Goal: Ask a question: Seek information or help from site administrators or community

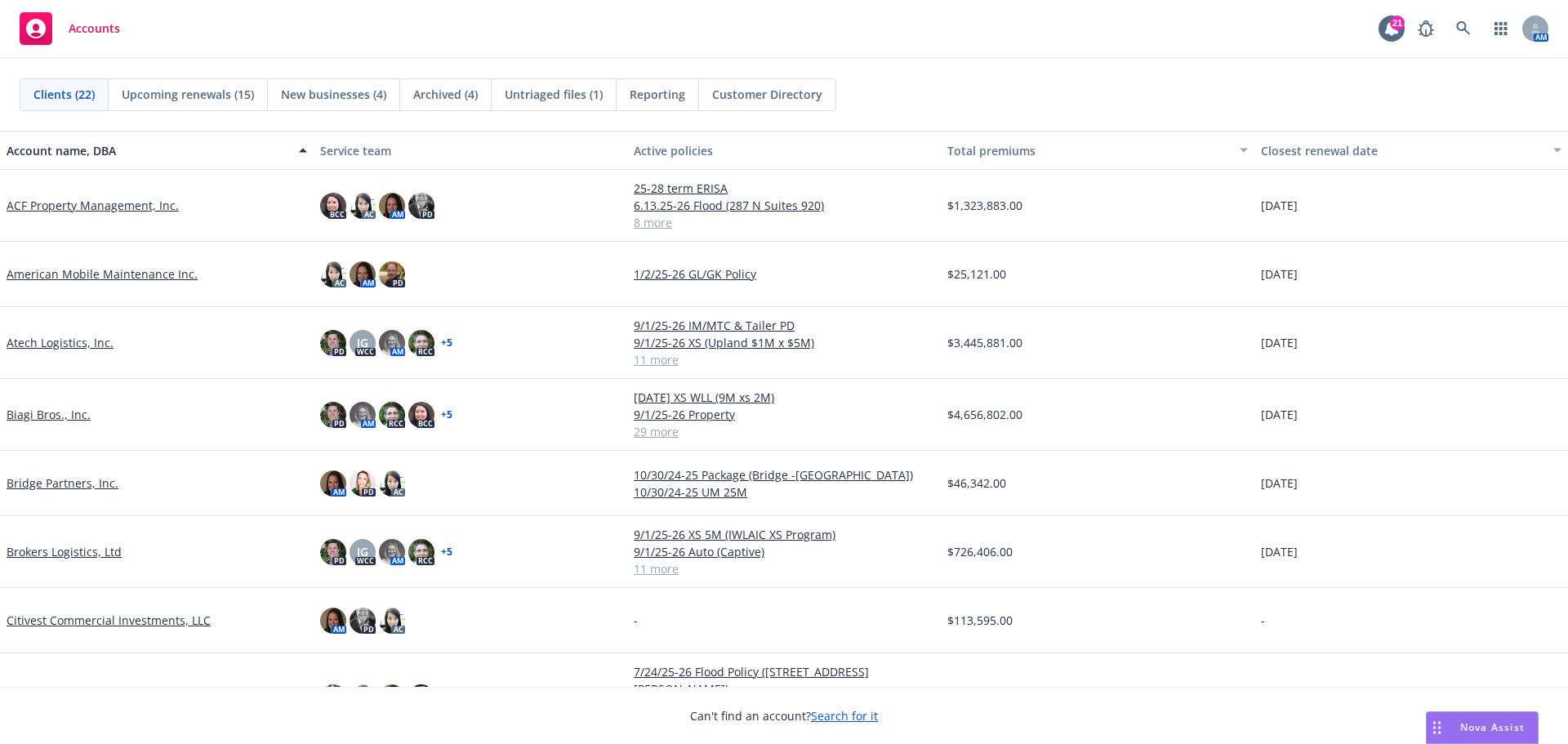
click at [1479, 715] on div "Nova Assist" at bounding box center [1482, 728] width 111 height 31
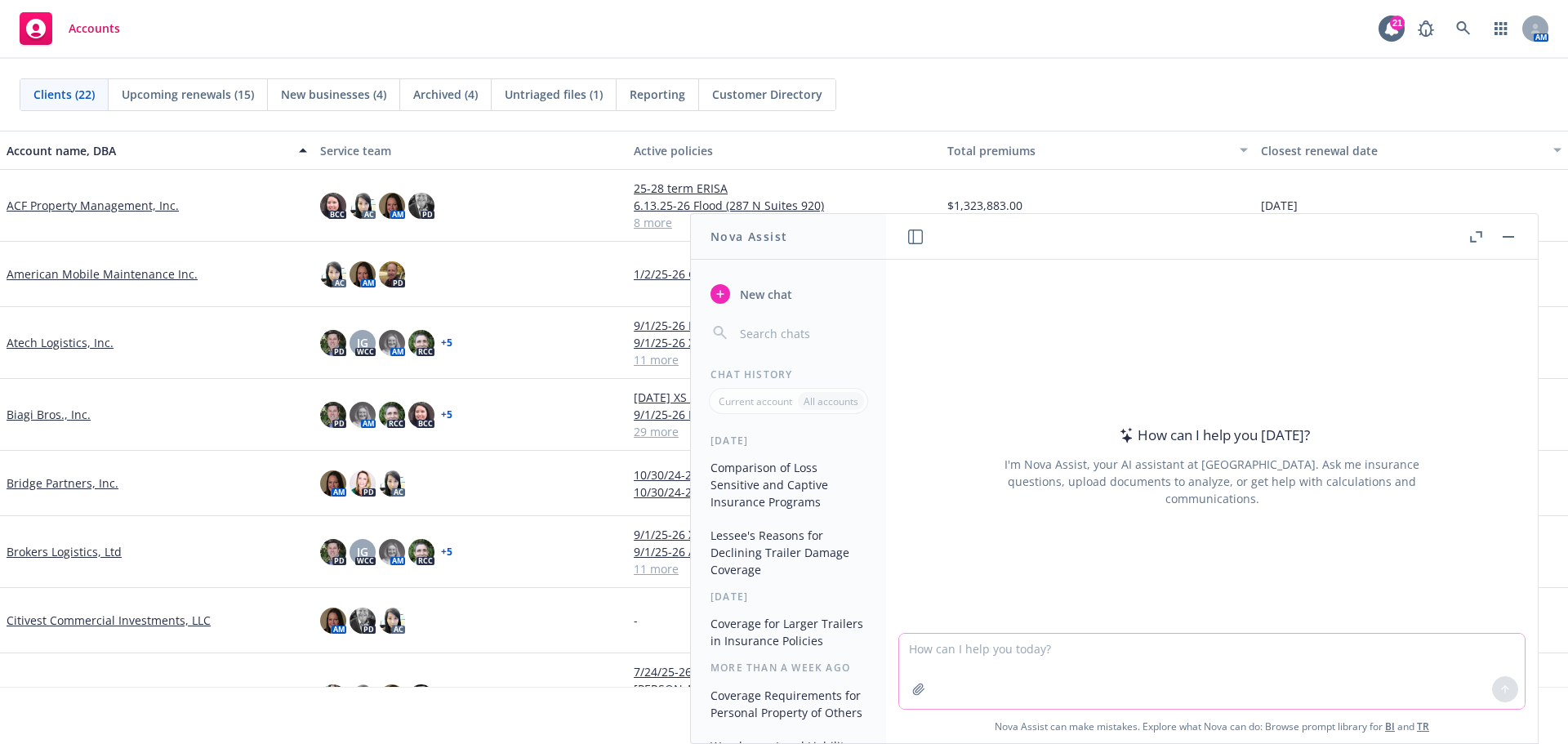
click at [1083, 643] on textarea at bounding box center [1211, 671] width 625 height 75
type textarea "extended permission to occupy endorsement under builders risk"
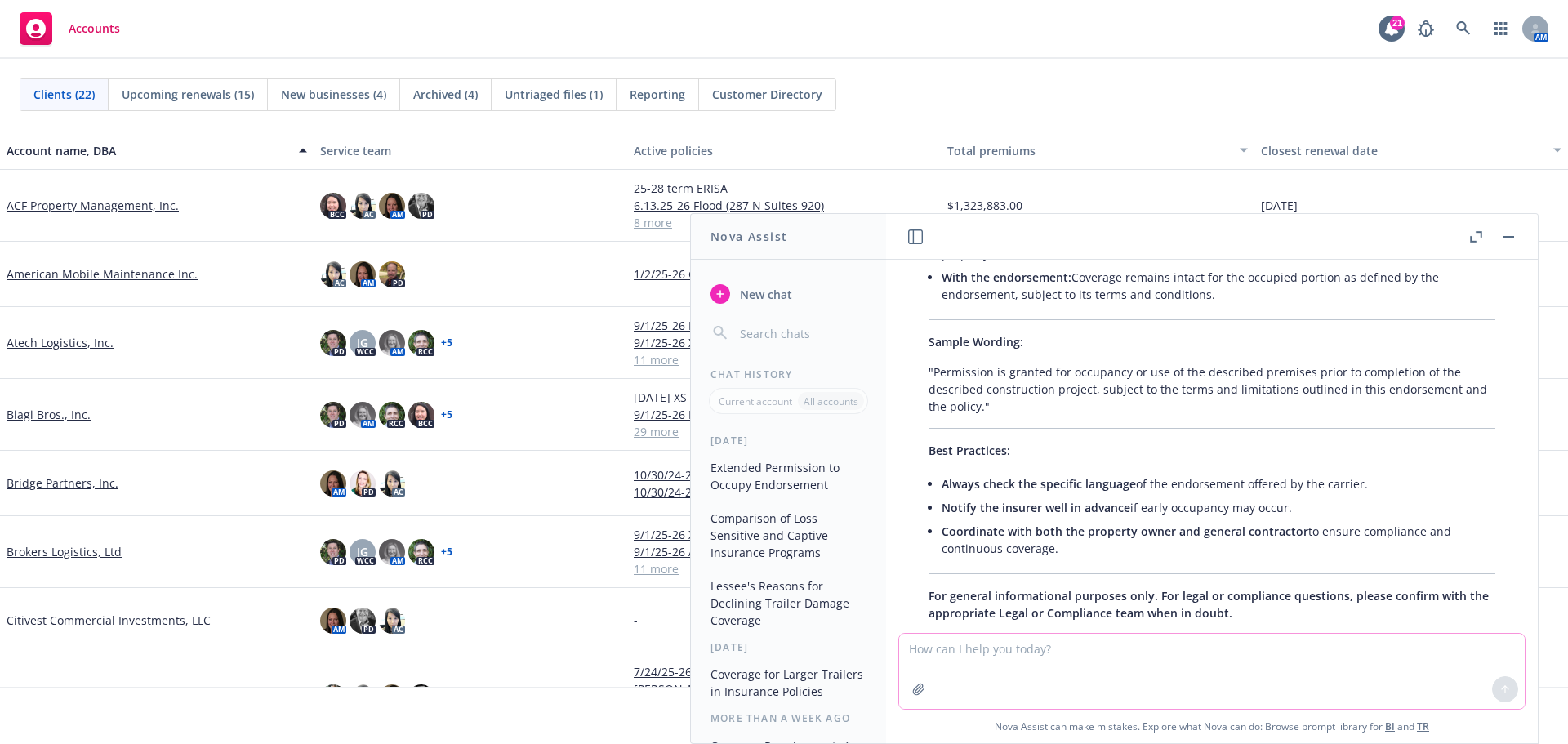
scroll to position [653, 0]
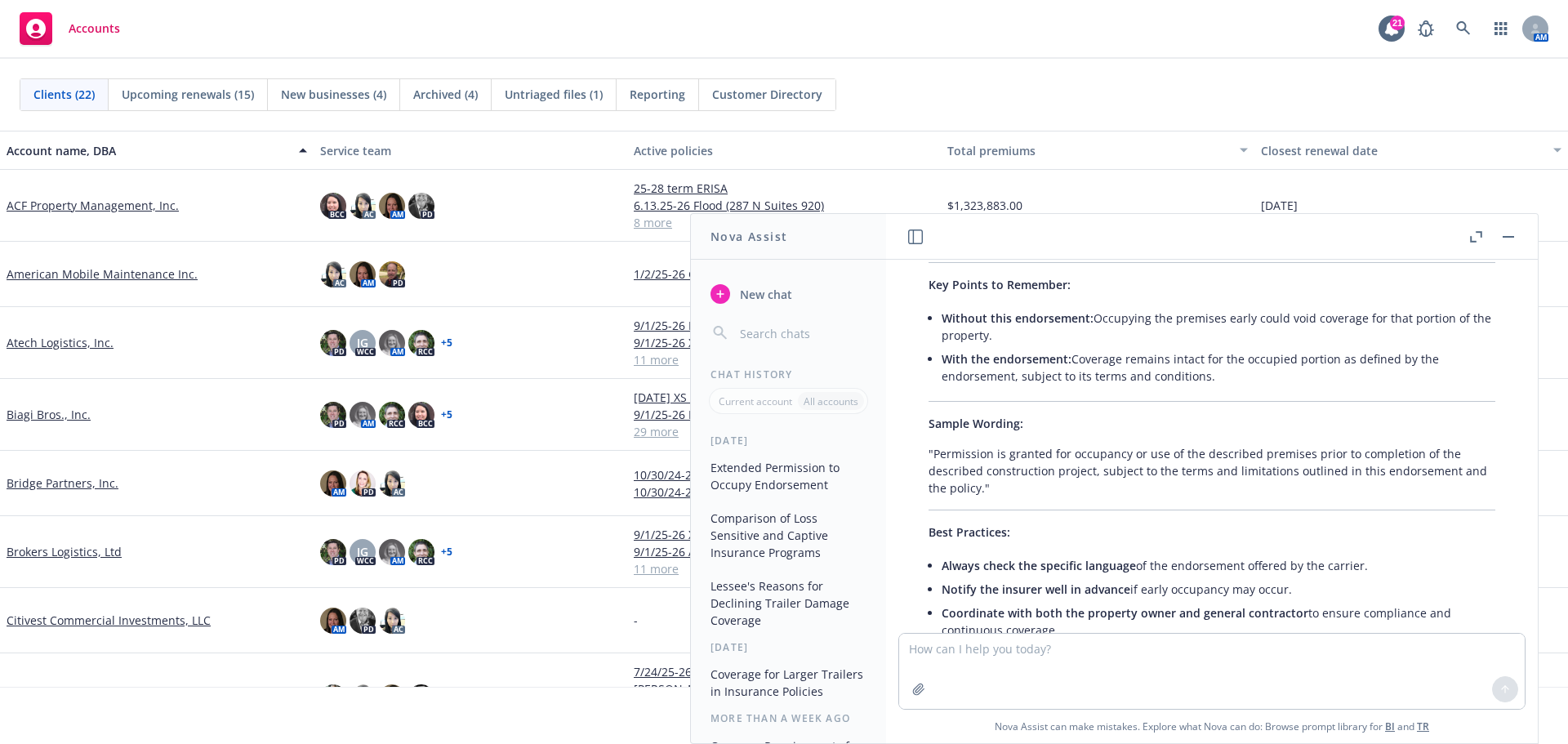
click at [1503, 235] on button "button" at bounding box center [1508, 237] width 19 height 19
